Goal: Task Accomplishment & Management: Manage account settings

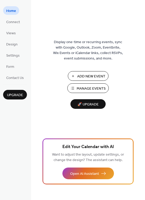
click at [99, 87] on span "Manage Events" at bounding box center [91, 88] width 29 height 5
click at [96, 86] on span "Manage Events" at bounding box center [91, 88] width 29 height 5
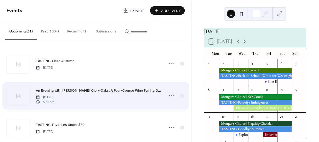
click at [122, 92] on span "An Evening with [PERSON_NAME] Glory Oaks: A Four-Course Wine Pairing Dinner" at bounding box center [99, 90] width 126 height 5
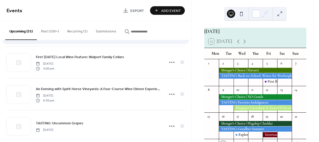
scroll to position [104, 0]
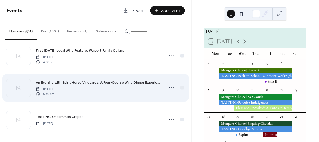
click at [134, 89] on div "An Evening with Spirit Horse Vineyards: A Four-Course Wine Dinner Experience [D…" at bounding box center [99, 87] width 126 height 17
click at [168, 90] on icon at bounding box center [172, 88] width 8 height 8
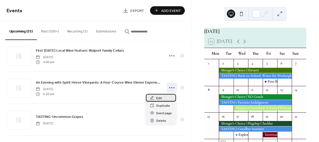
click at [157, 97] on span "Edit" at bounding box center [159, 98] width 6 height 5
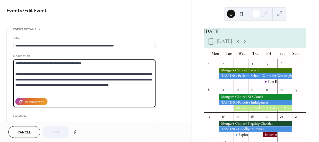
drag, startPoint x: 64, startPoint y: 80, endPoint x: 91, endPoint y: 80, distance: 26.7
click at [91, 80] on textarea at bounding box center [84, 76] width 142 height 35
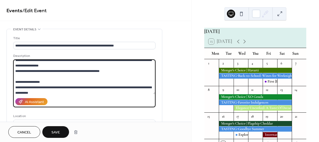
scroll to position [164, 0]
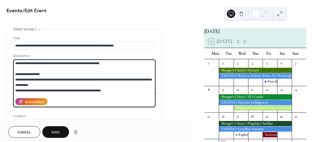
type textarea "**********"
click at [60, 132] on button "Save" at bounding box center [55, 132] width 27 height 12
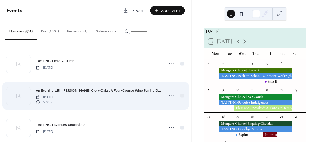
click at [119, 87] on div "An Evening with [PERSON_NAME] Glory Oaks: A Four-Course Wine Pairing Dinner [DA…" at bounding box center [95, 96] width 178 height 32
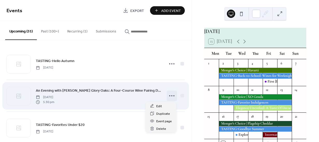
click at [171, 94] on icon at bounding box center [172, 96] width 8 height 8
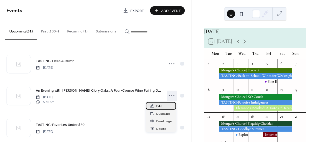
click at [153, 107] on icon at bounding box center [152, 106] width 4 height 4
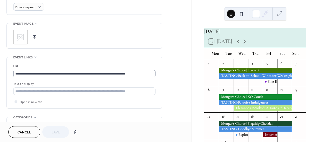
scroll to position [0, 0]
